Goal: Find specific page/section: Find specific page/section

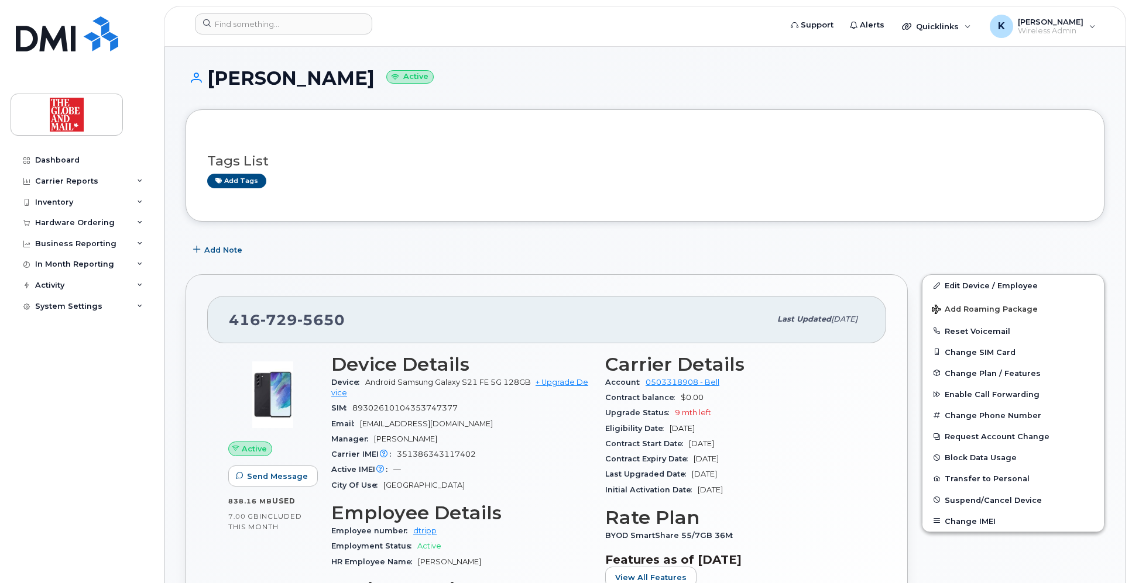
scroll to position [140, 0]
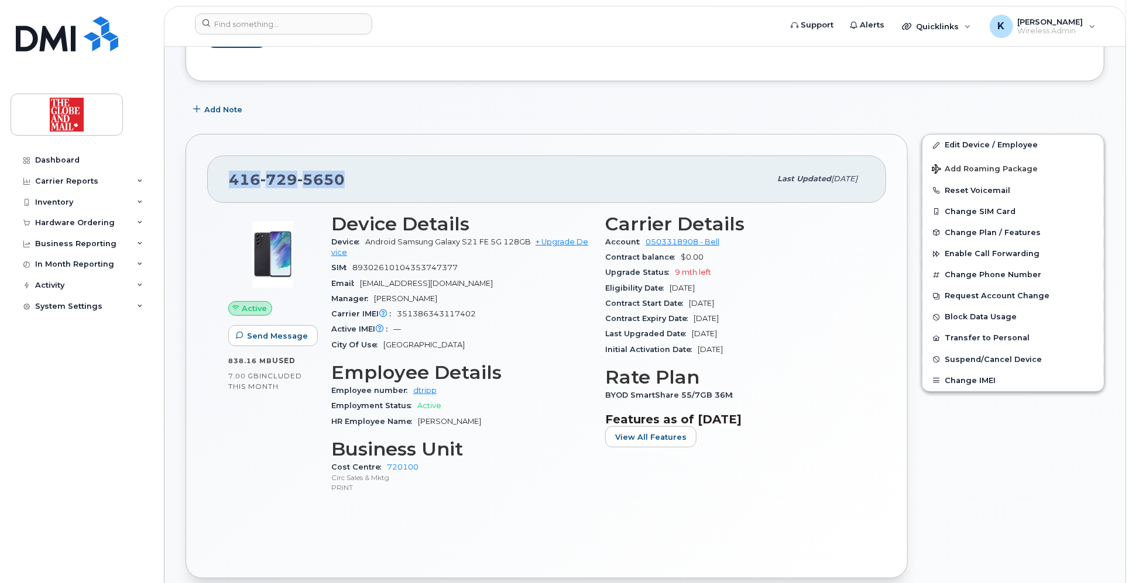
click at [870, 448] on div "Carrier Details Account 0503318908 - Bell Contract balance $0.00 Upgrade Status…" at bounding box center [735, 359] width 274 height 305
click at [158, 8] on div "Dashboard Carrier Reports Monthly Billing Data Daily Data Pooling Data Behavior…" at bounding box center [79, 291] width 159 height 583
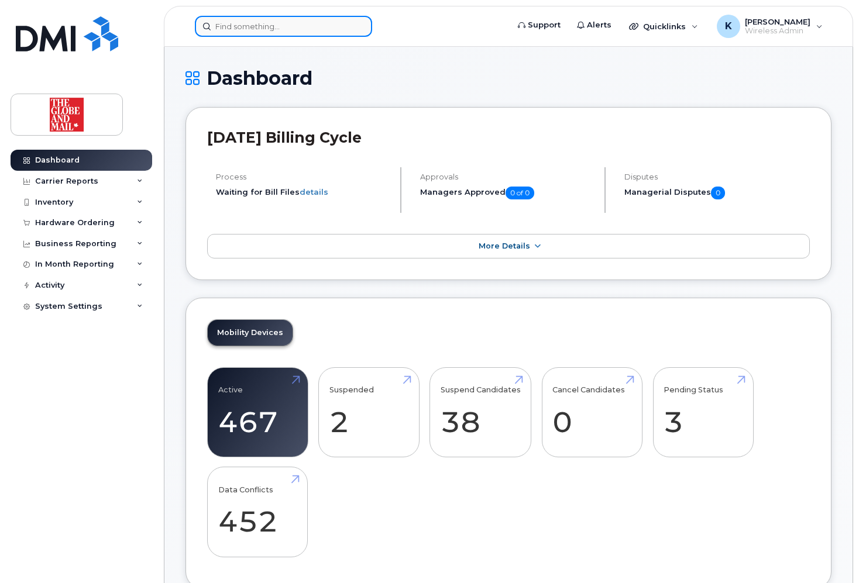
click at [323, 28] on input at bounding box center [283, 26] width 177 height 21
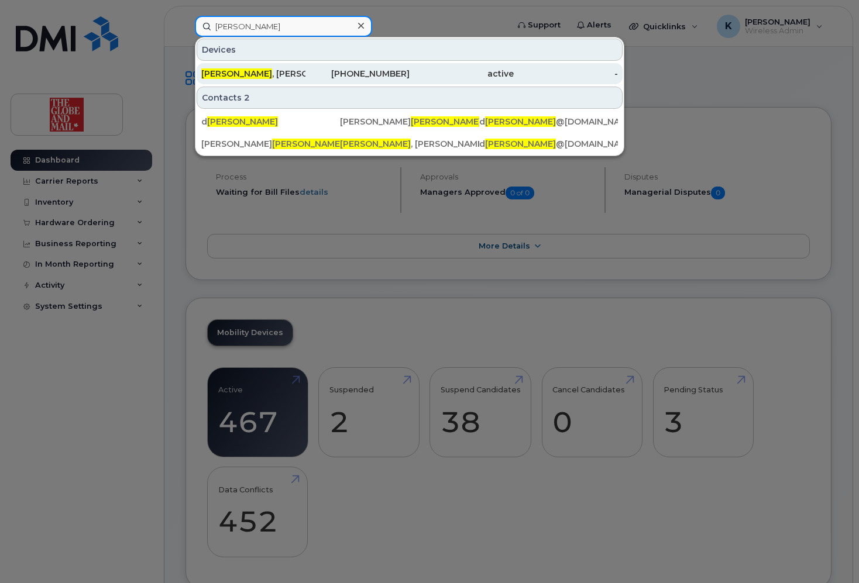
type input "tripp"
click at [389, 71] on div "416-729-5650" at bounding box center [357, 74] width 104 height 12
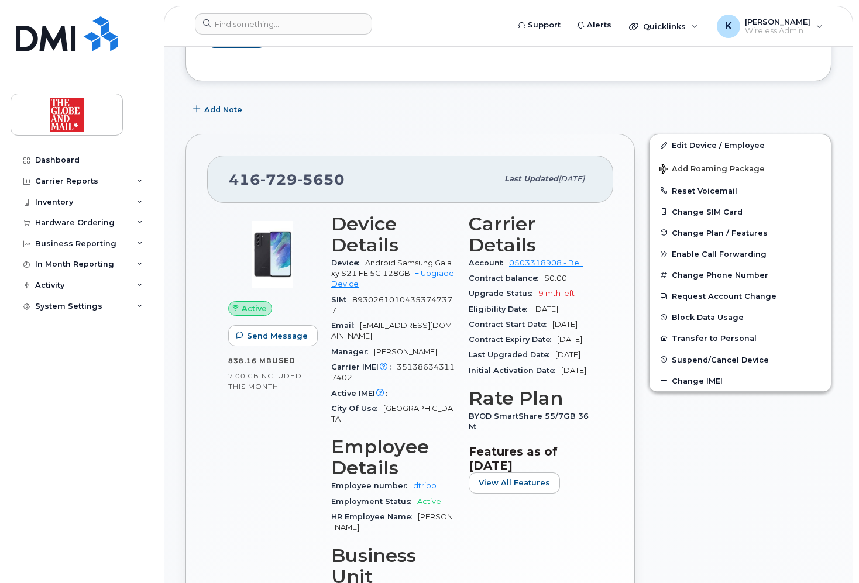
scroll to position [187, 0]
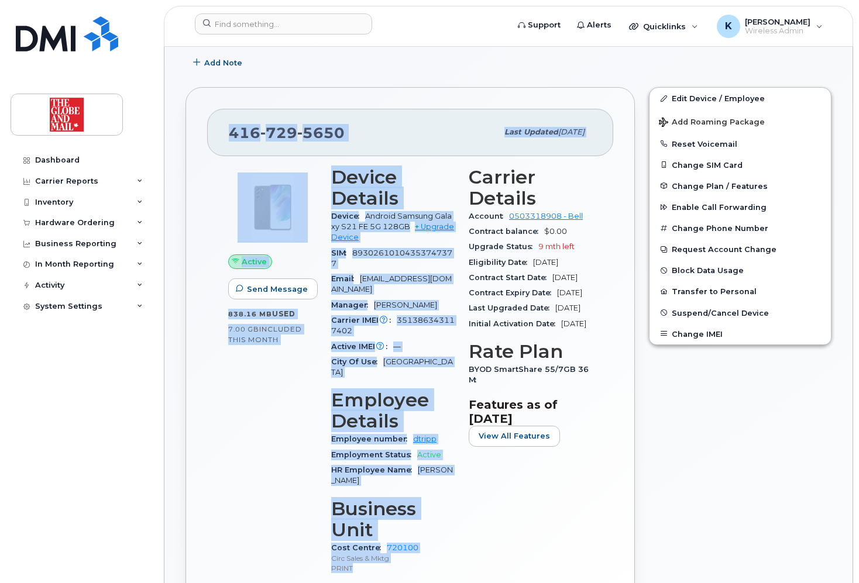
drag, startPoint x: 363, startPoint y: 550, endPoint x: 228, endPoint y: 137, distance: 434.6
click at [228, 137] on div "416 729 5650 Last updated Jul 30, 2025 Active Send Message 838.16 MB  used 7.00…" at bounding box center [409, 373] width 449 height 572
